Goal: Task Accomplishment & Management: Use online tool/utility

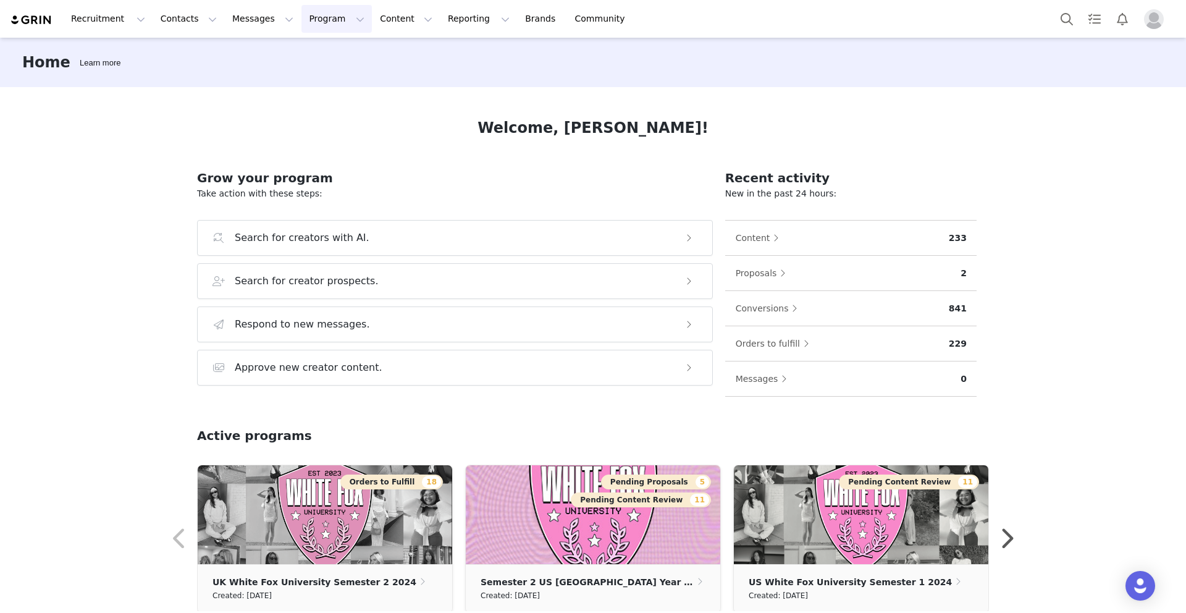
click at [314, 17] on button "Program Program" at bounding box center [336, 19] width 70 height 28
click at [314, 53] on p "Activations" at bounding box center [316, 54] width 48 height 13
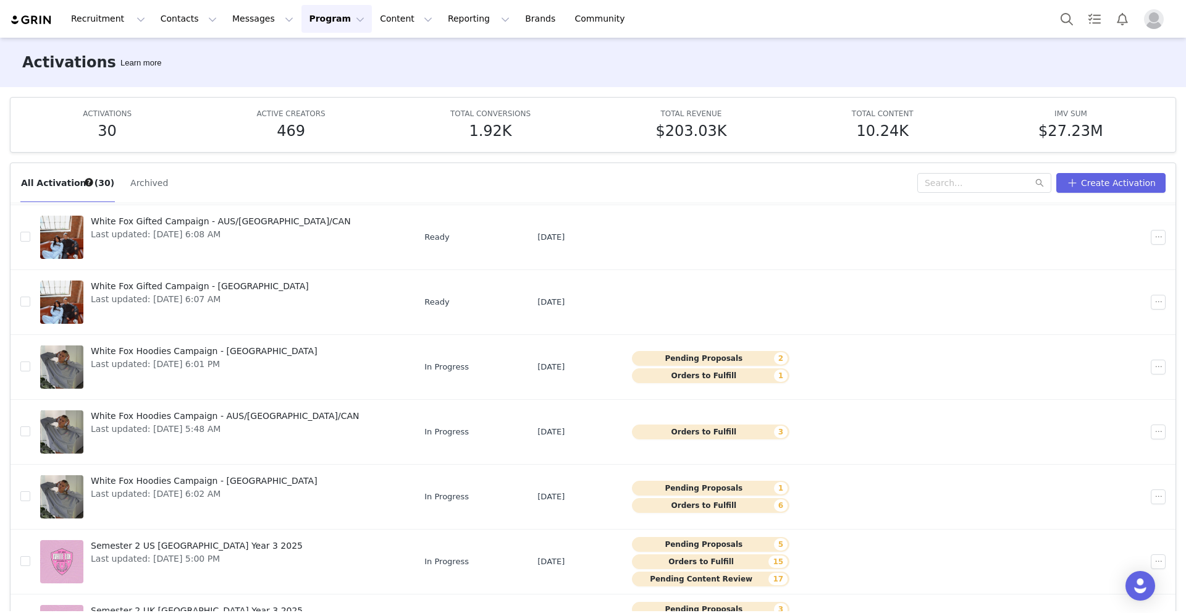
scroll to position [96, 0]
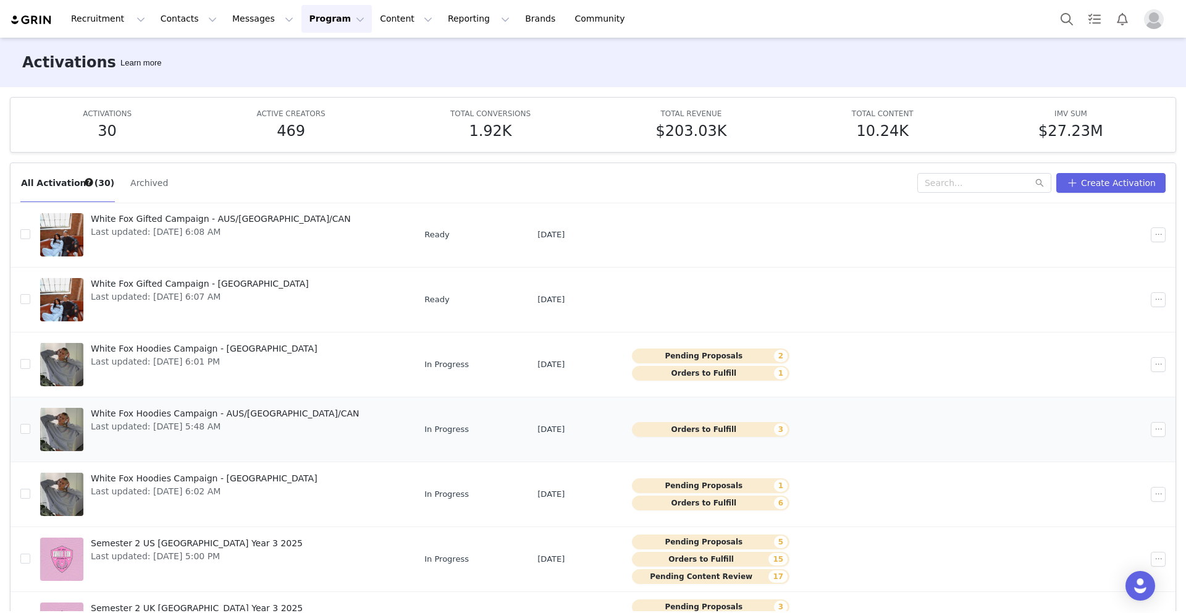
click at [673, 428] on button "Orders to Fulfill 3" at bounding box center [711, 429] width 158 height 15
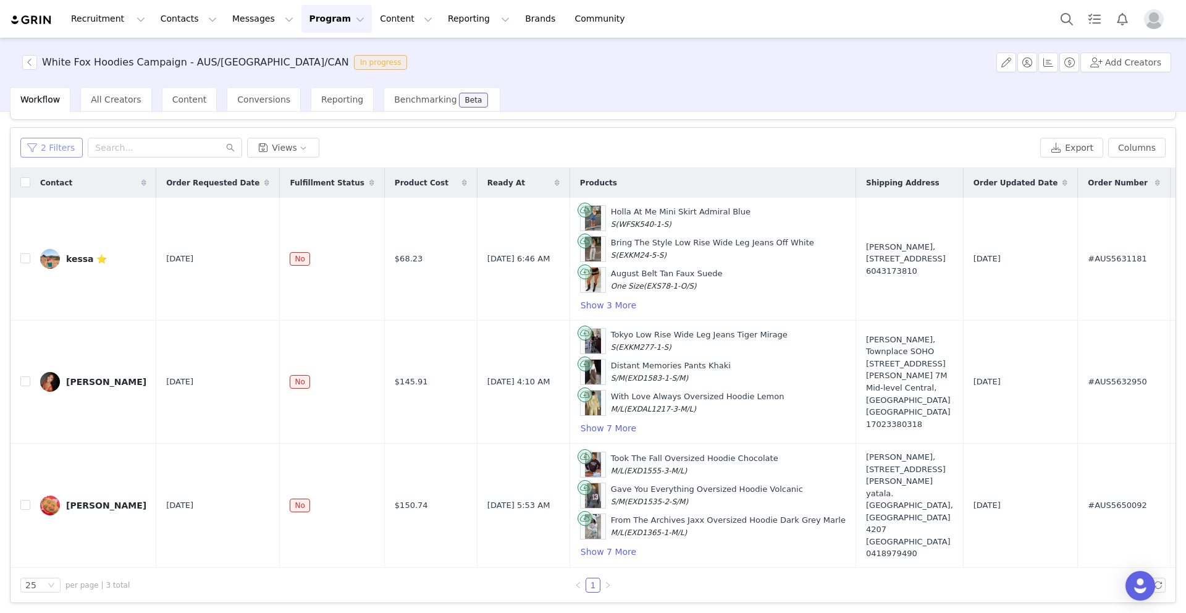
click at [58, 145] on button "2 Filters" at bounding box center [51, 148] width 62 height 20
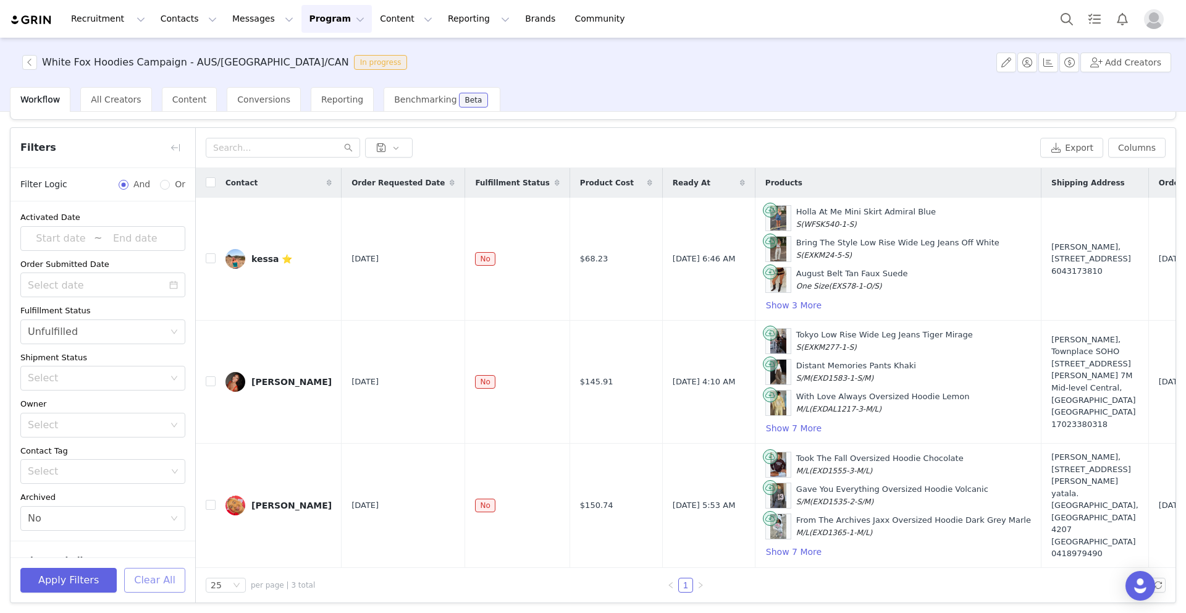
click at [156, 581] on button "Clear All" at bounding box center [154, 580] width 61 height 25
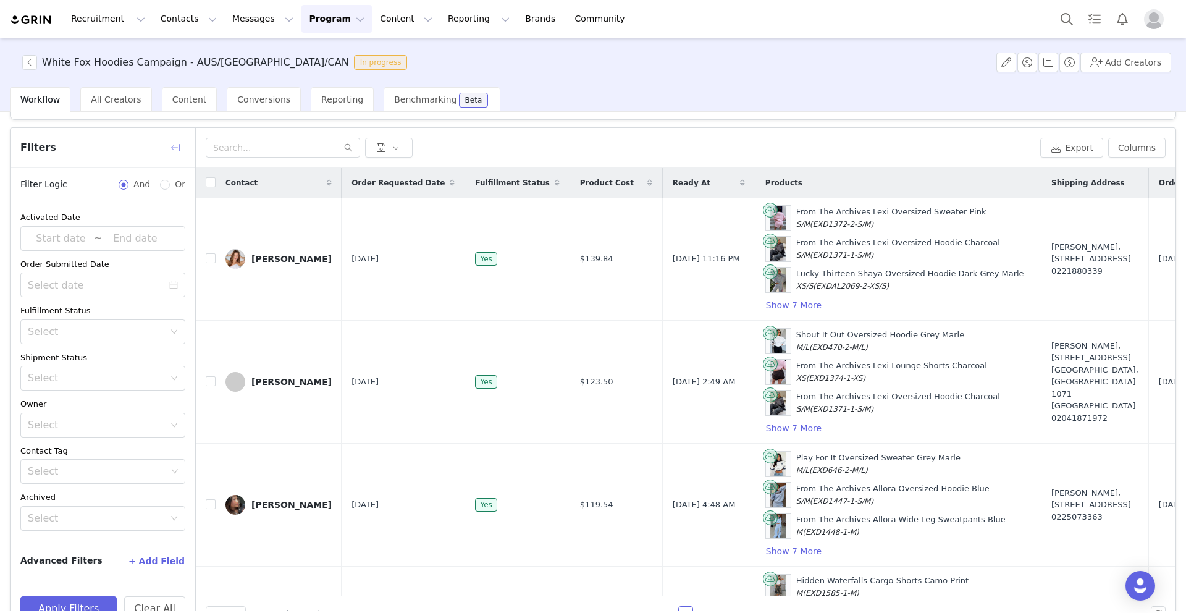
click at [166, 143] on button "button" at bounding box center [176, 148] width 20 height 20
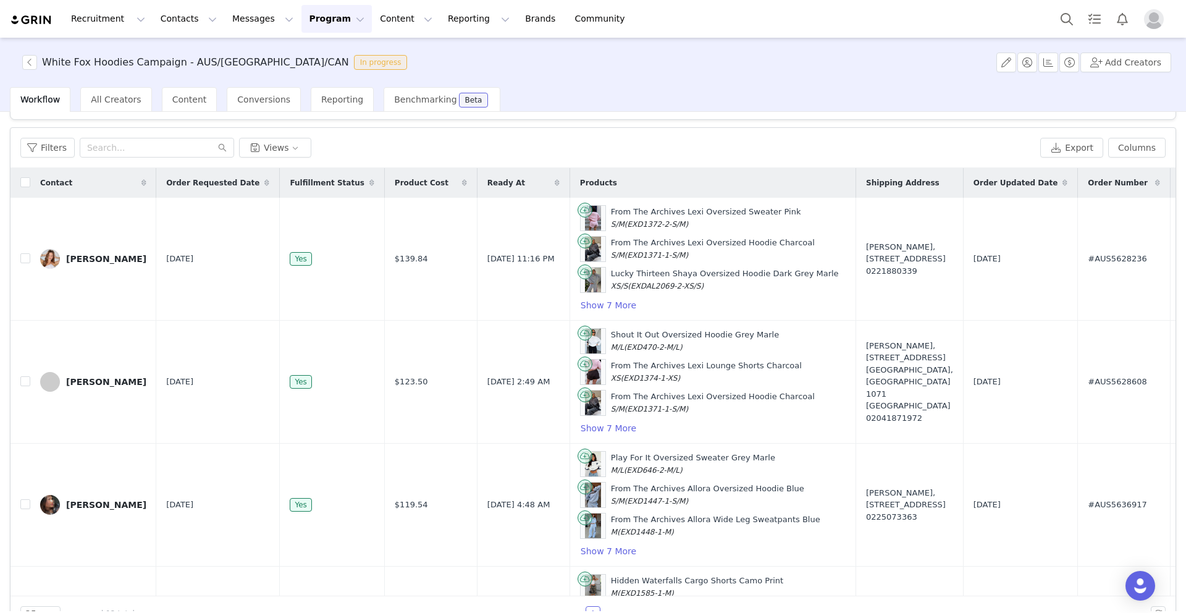
click at [313, 14] on button "Program Program" at bounding box center [336, 19] width 70 height 28
click at [329, 52] on p "Activations" at bounding box center [316, 54] width 48 height 13
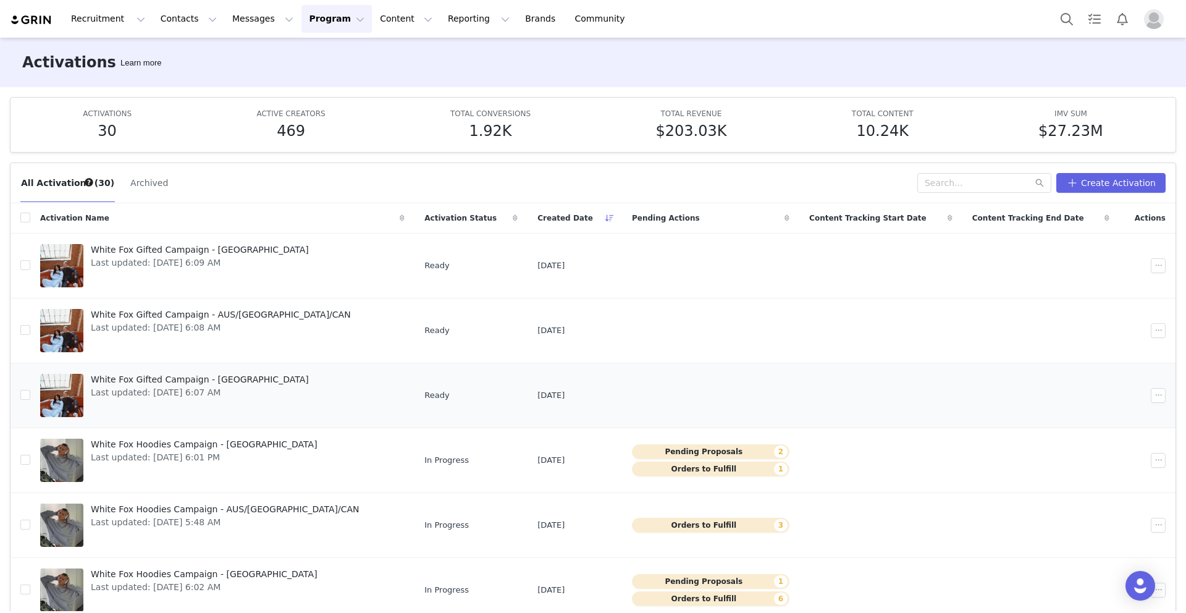
scroll to position [75, 0]
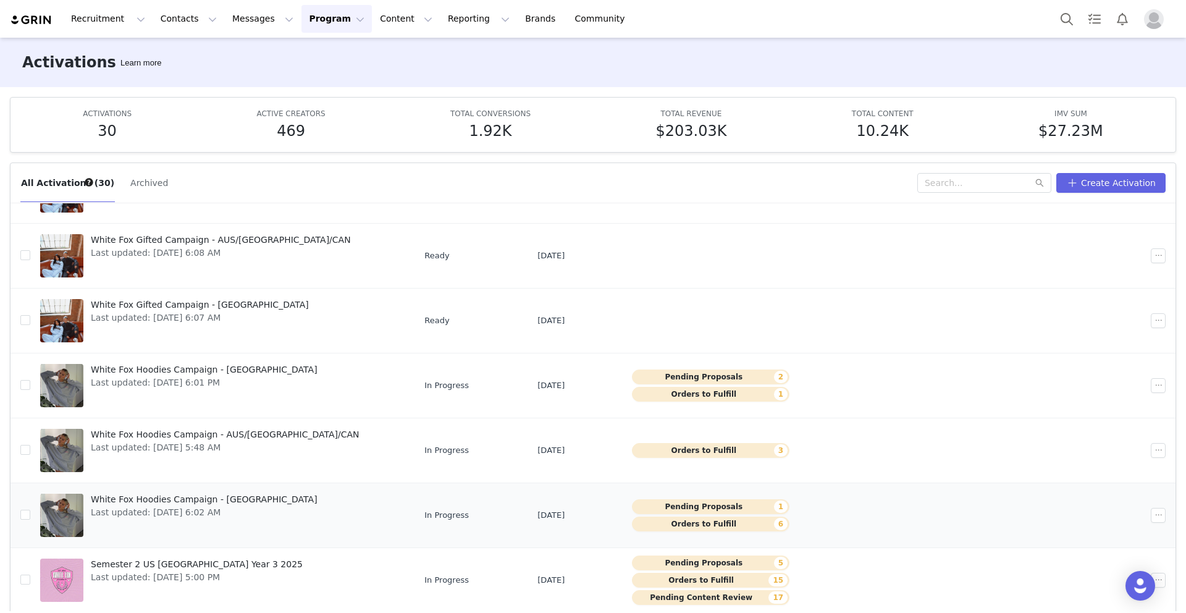
click at [207, 499] on span "White Fox Hoodies Campaign - [GEOGRAPHIC_DATA]" at bounding box center [204, 499] width 227 height 13
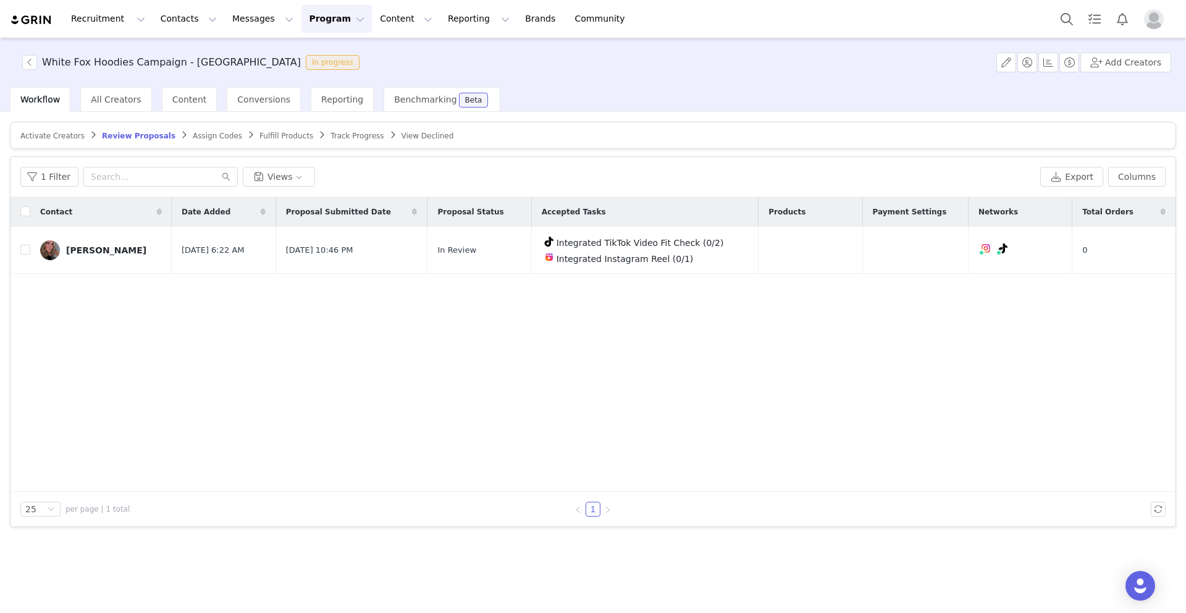
click at [64, 140] on span "Activate Creators" at bounding box center [52, 136] width 64 height 9
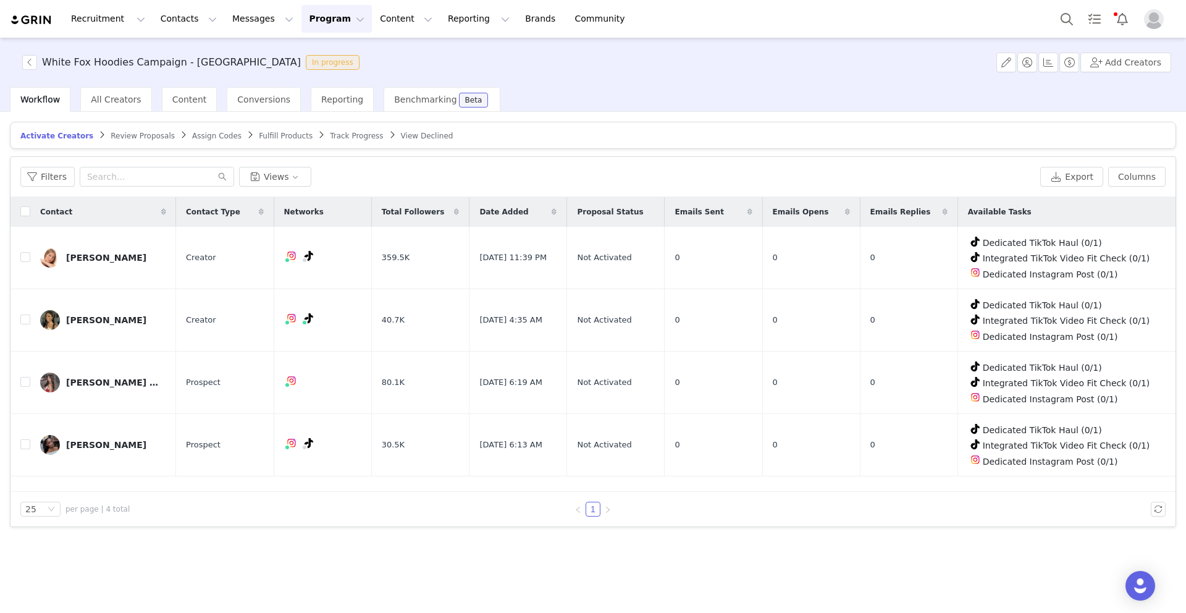
click at [274, 134] on span "Fulfill Products" at bounding box center [286, 136] width 54 height 9
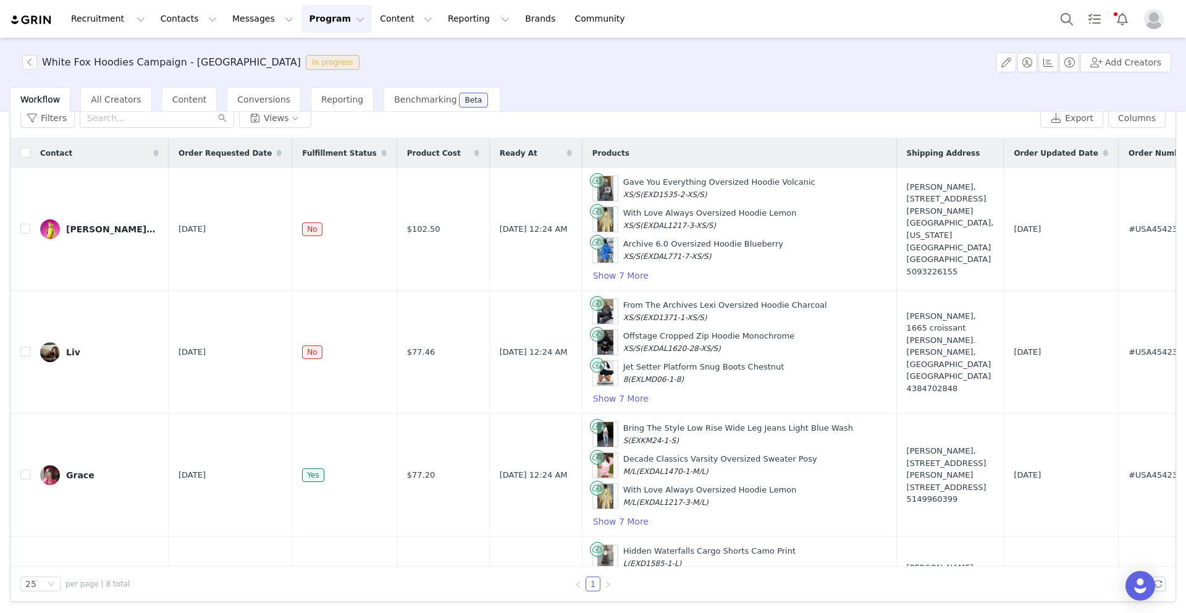
click at [382, 153] on icon at bounding box center [384, 153] width 5 height 7
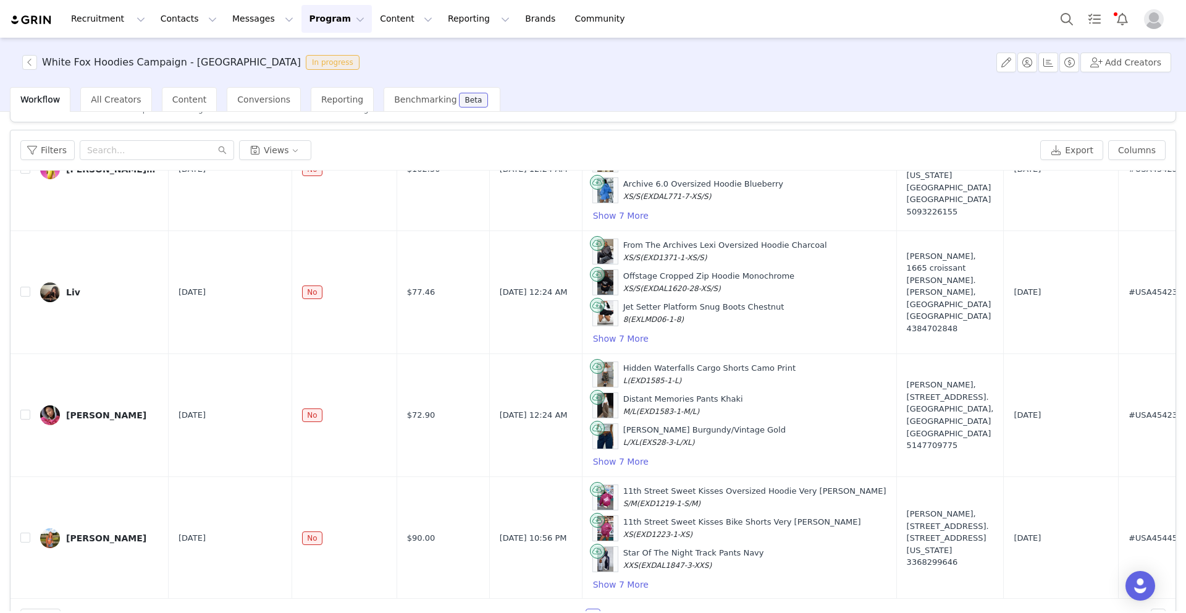
scroll to position [585, 0]
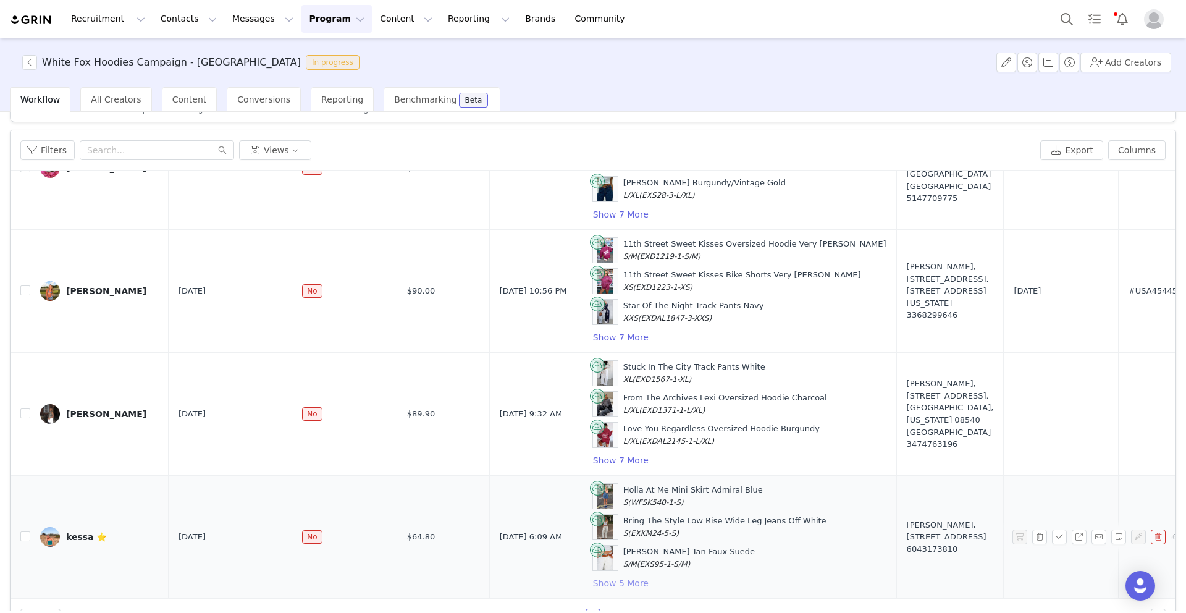
click at [592, 579] on button "Show 5 More" at bounding box center [620, 583] width 57 height 15
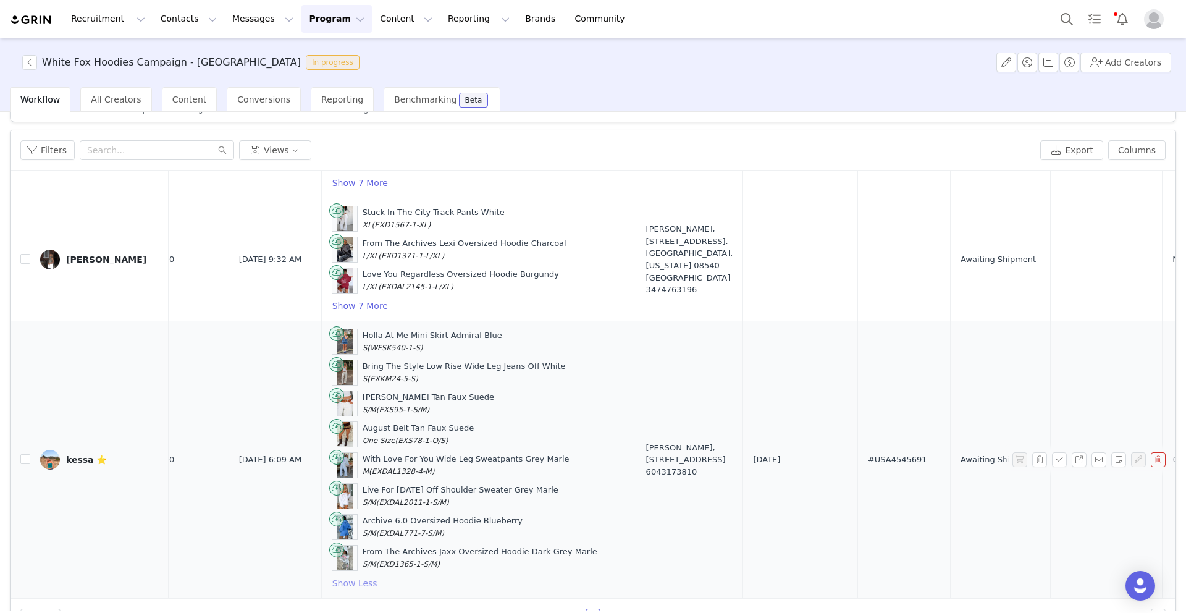
scroll to position [740, 264]
click at [1084, 459] on button "button" at bounding box center [1079, 459] width 15 height 15
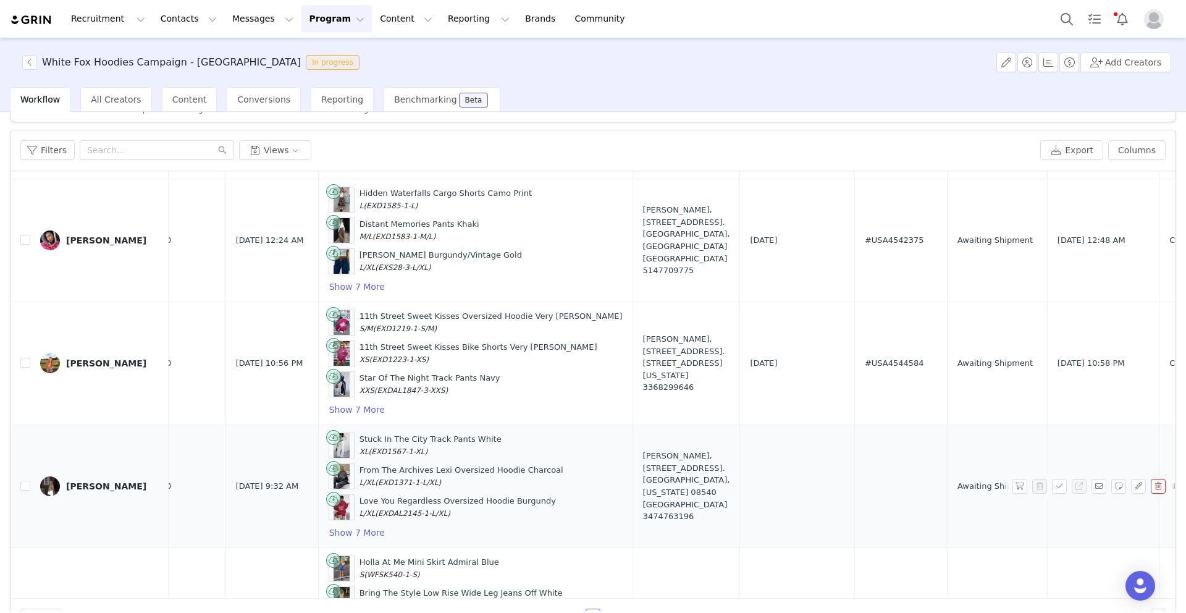
scroll to position [513, 264]
